Goal: Task Accomplishment & Management: Use online tool/utility

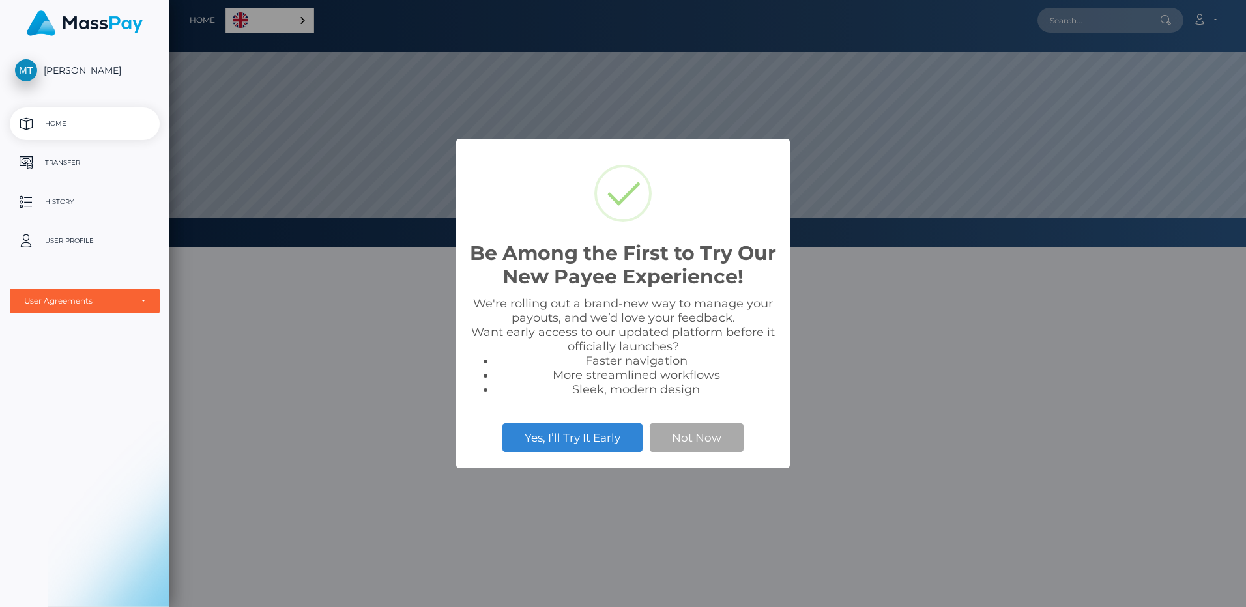
scroll to position [248, 1076]
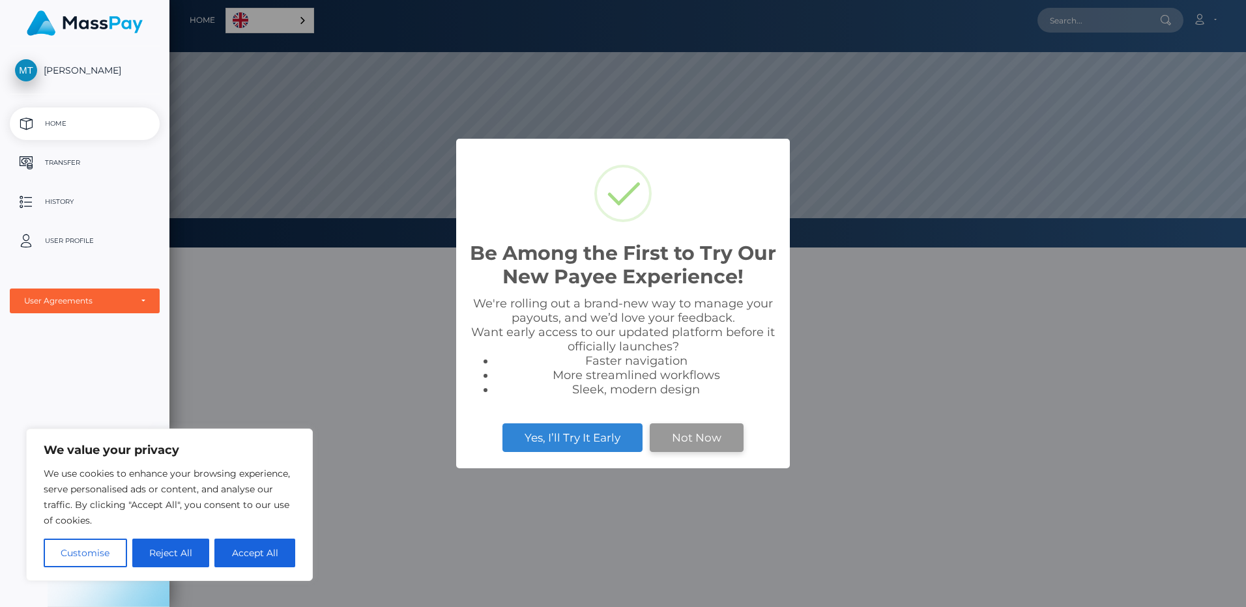
click at [706, 431] on button "Not Now" at bounding box center [697, 438] width 94 height 29
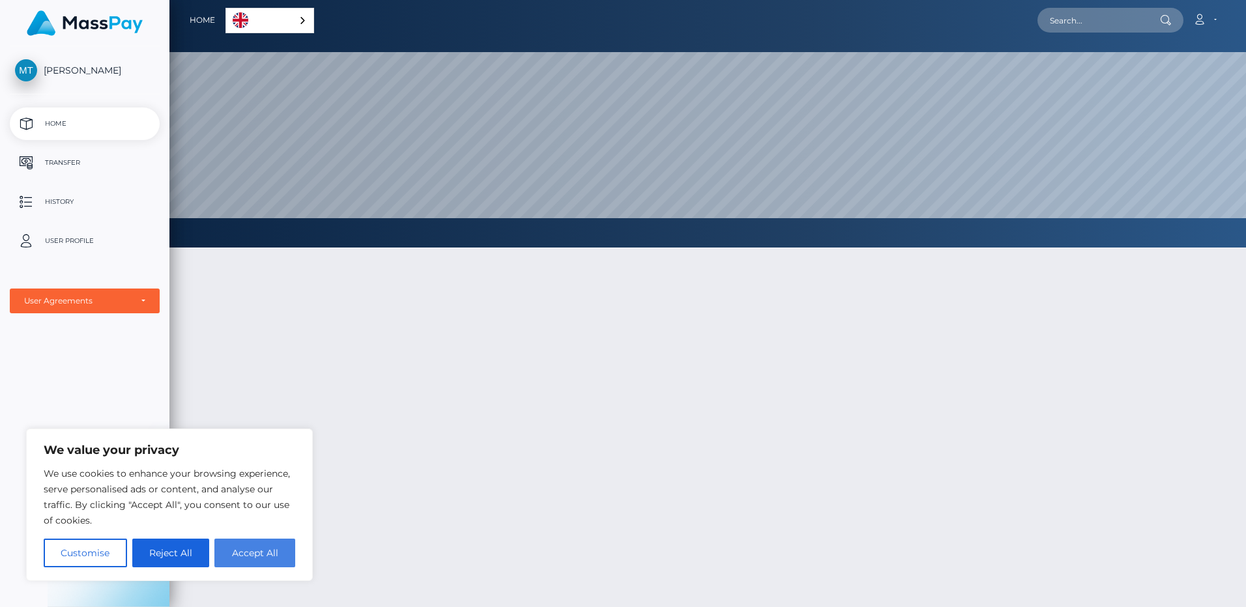
click at [271, 548] on button "Accept All" at bounding box center [254, 553] width 81 height 29
checkbox input "true"
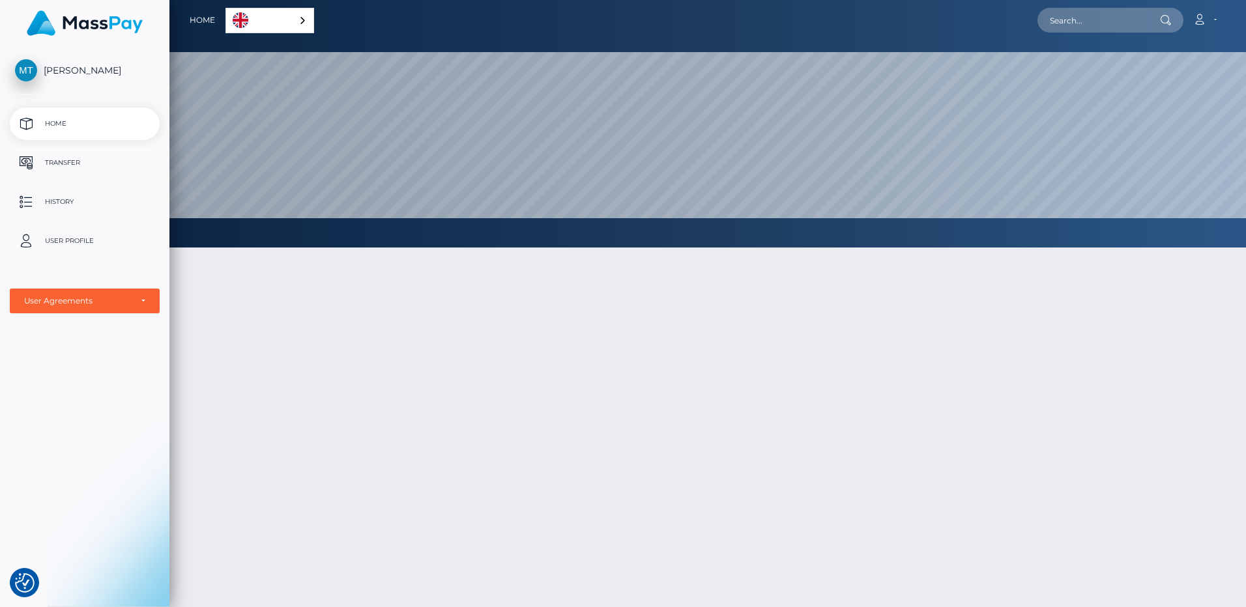
click at [103, 164] on p "Transfer" at bounding box center [84, 163] width 139 height 20
